Goal: Information Seeking & Learning: Learn about a topic

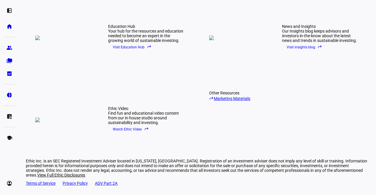
scroll to position [764, 0]
click at [237, 101] on link "reply Marketing Materials" at bounding box center [245, 99] width 73 height 6
click at [293, 52] on span "Visit insights blog reply" at bounding box center [305, 47] width 36 height 9
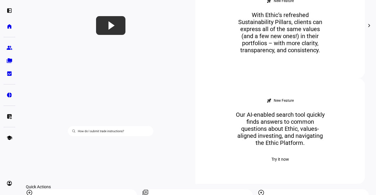
scroll to position [382, 0]
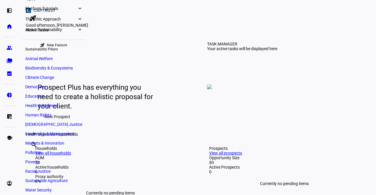
scroll to position [135, 0]
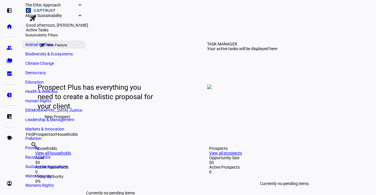
click at [43, 46] on span "Animal Welfare" at bounding box center [38, 44] width 27 height 5
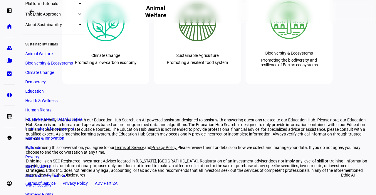
scroll to position [126, 0]
click at [40, 157] on link "Poverty" at bounding box center [53, 157] width 63 height 8
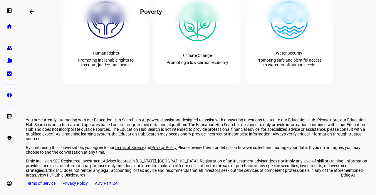
scroll to position [617, 0]
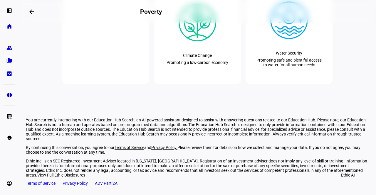
click at [115, 56] on div "Human Rights" at bounding box center [106, 53] width 26 height 5
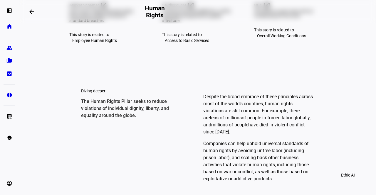
scroll to position [264, 0]
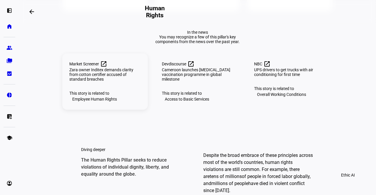
click at [102, 82] on div "Zara owner Inditex demands clarity from cotton certifier accused of standard br…" at bounding box center [104, 75] width 71 height 14
click at [284, 98] on div "Overall Working Conditions" at bounding box center [281, 94] width 55 height 7
